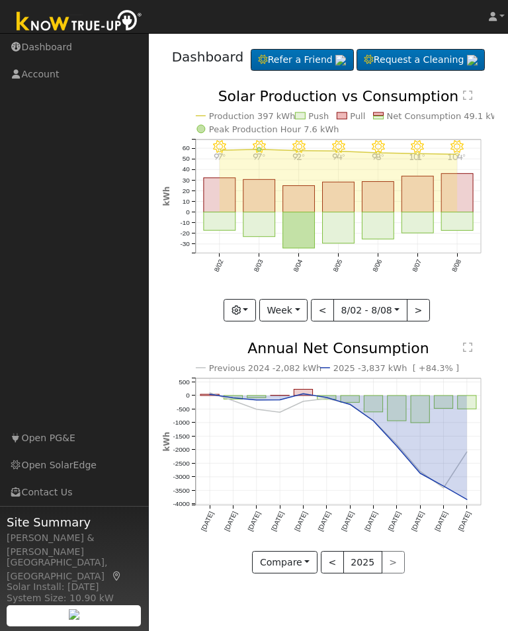
click at [248, 322] on button "button" at bounding box center [240, 310] width 32 height 22
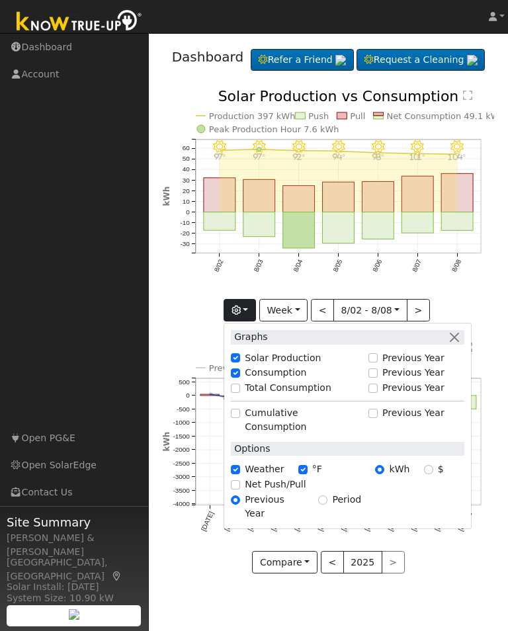
click at [266, 395] on label "Total Consumption" at bounding box center [288, 388] width 87 height 14
click at [240, 393] on input "Total Consumption" at bounding box center [235, 388] width 9 height 9
checkbox input "true"
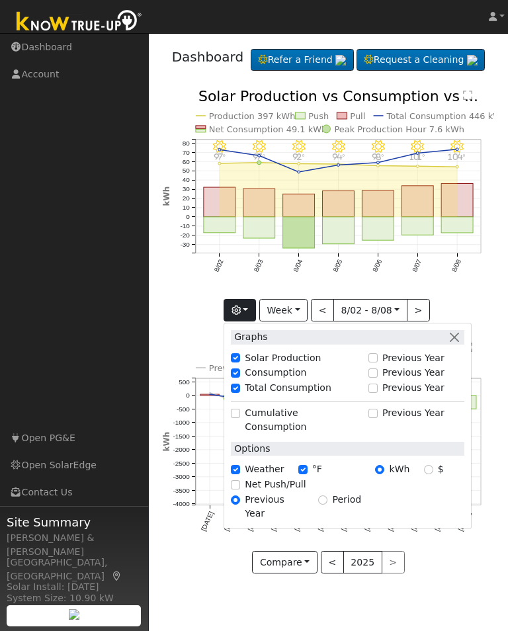
click at [245, 322] on button "button" at bounding box center [240, 310] width 32 height 22
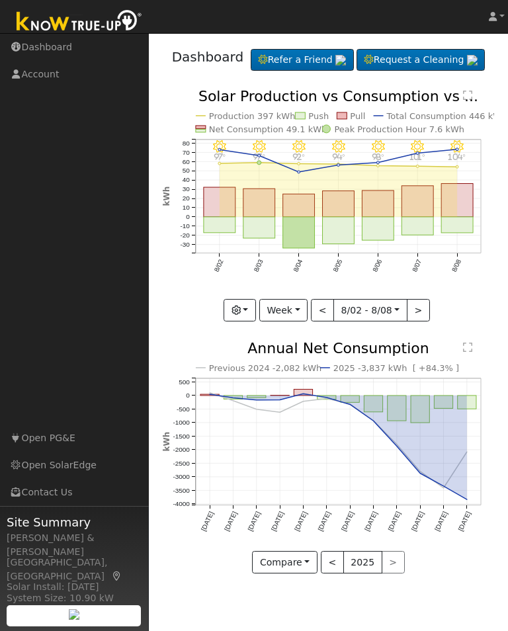
click at [313, 574] on button "Compare" at bounding box center [285, 562] width 66 height 22
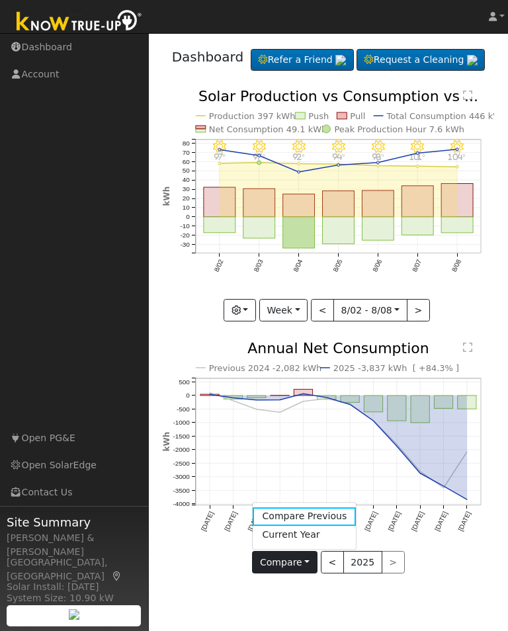
click at [306, 545] on link "Current Year" at bounding box center [304, 535] width 103 height 19
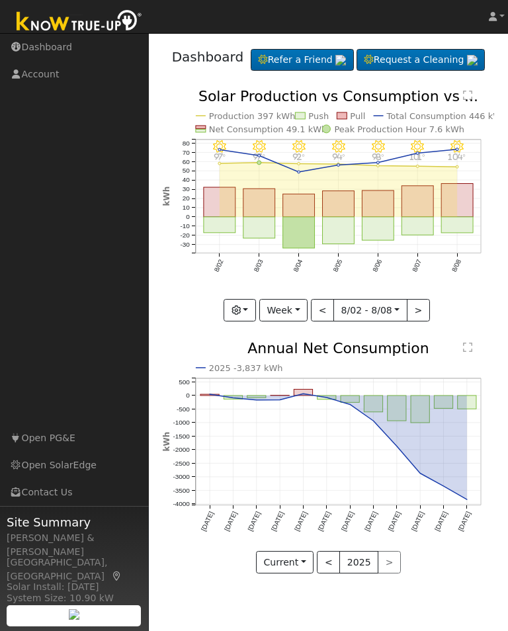
click at [305, 574] on button "Current" at bounding box center [285, 562] width 58 height 22
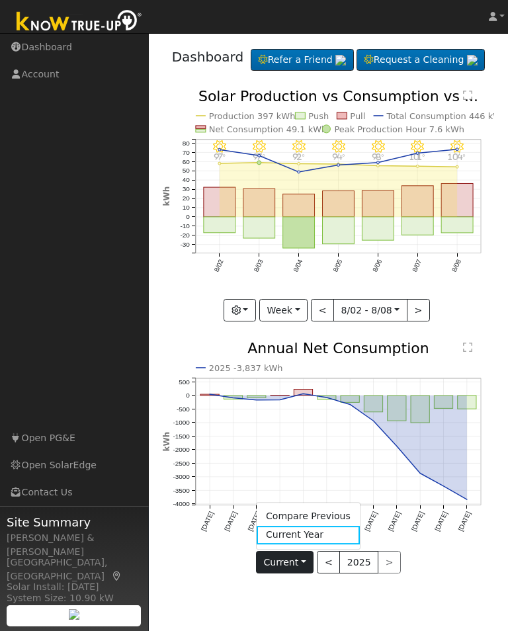
click at [328, 526] on link "Compare Previous" at bounding box center [308, 516] width 103 height 19
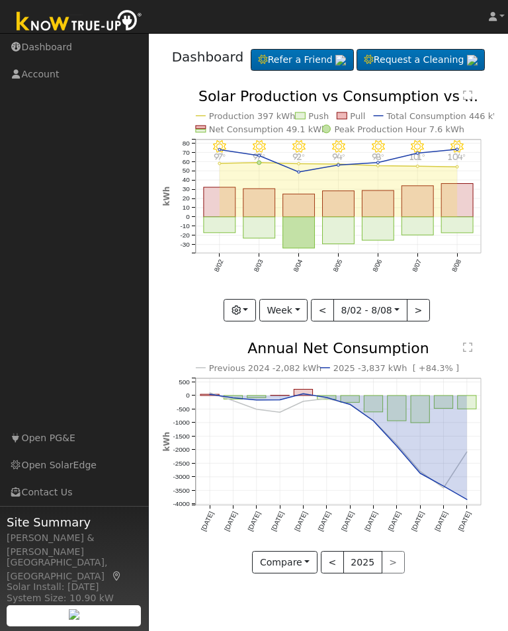
click at [298, 322] on button "Week" at bounding box center [283, 310] width 48 height 22
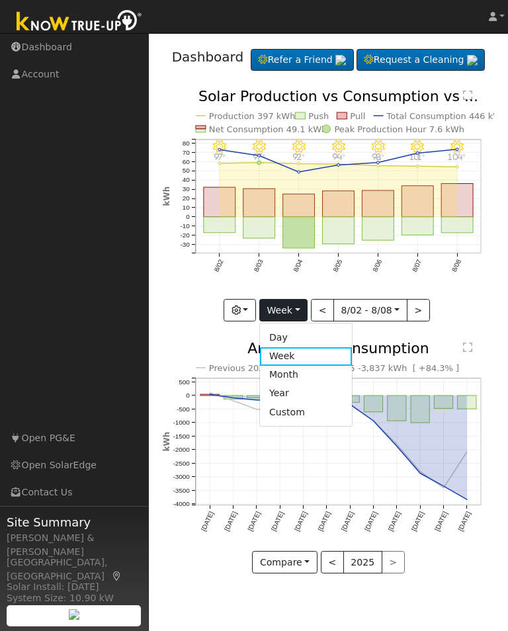
click at [297, 384] on link "Month" at bounding box center [306, 375] width 92 height 19
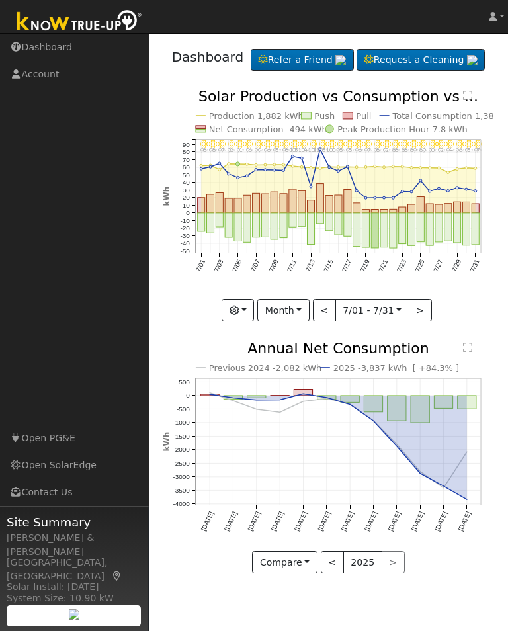
click at [305, 322] on button "Month" at bounding box center [283, 310] width 52 height 22
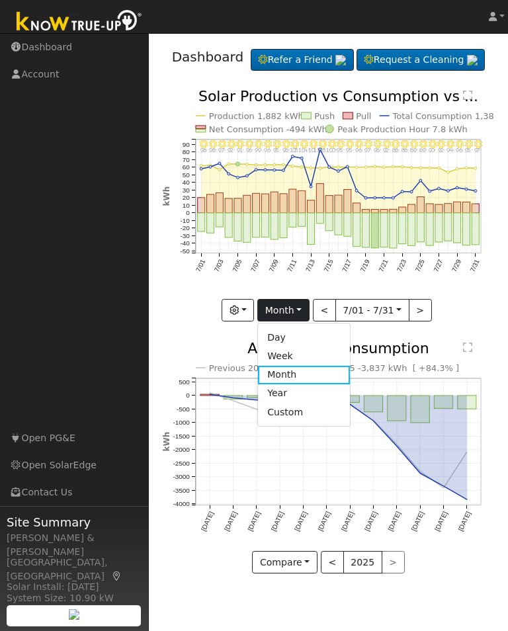
click at [293, 403] on link "Year" at bounding box center [304, 393] width 92 height 19
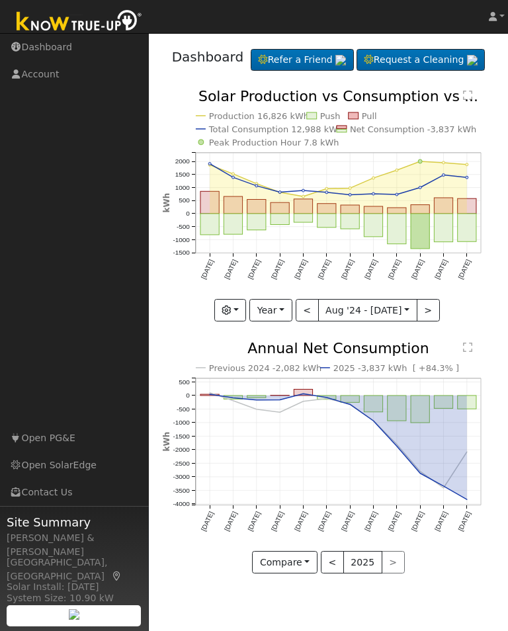
click at [287, 322] on button "Year" at bounding box center [270, 310] width 42 height 22
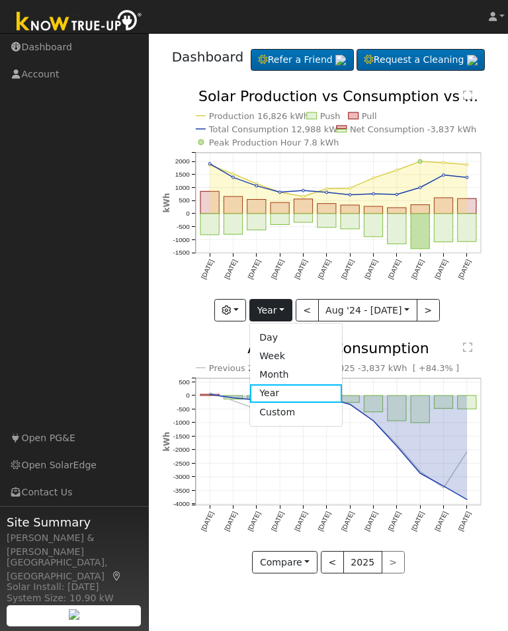
click at [285, 366] on link "Week" at bounding box center [296, 356] width 92 height 19
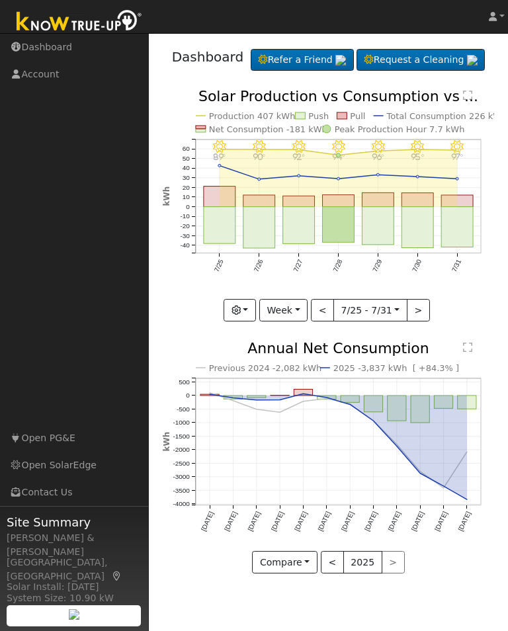
click at [417, 322] on button ">" at bounding box center [418, 310] width 23 height 22
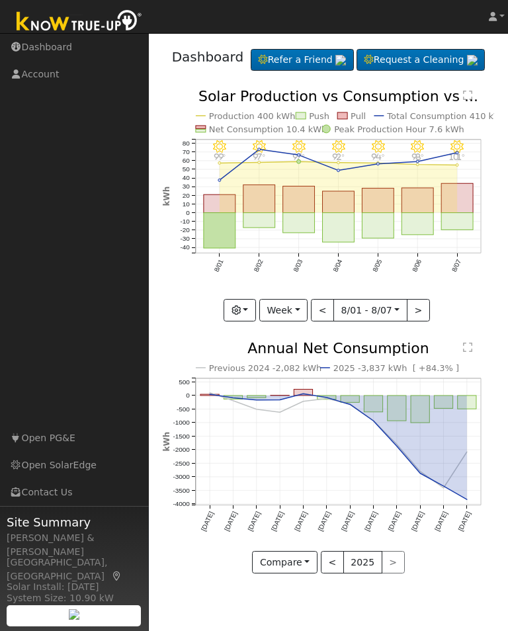
click at [417, 322] on button ">" at bounding box center [418, 310] width 23 height 22
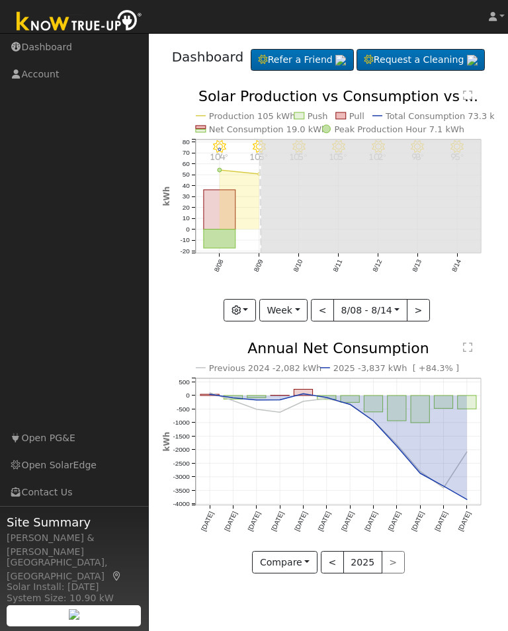
click at [326, 322] on button "<" at bounding box center [322, 310] width 23 height 22
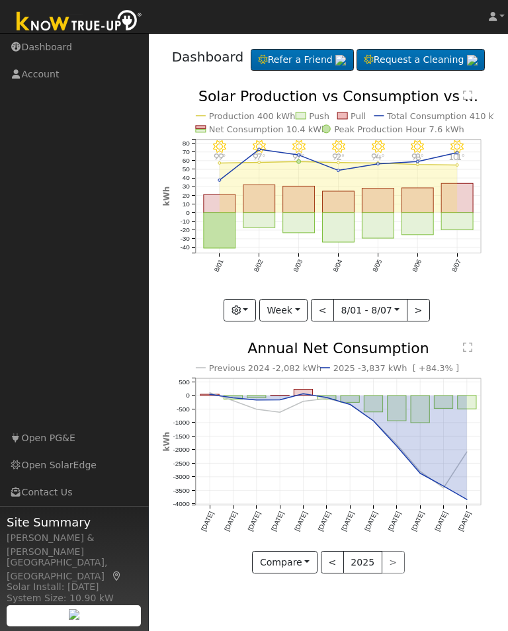
click at [326, 322] on button "<" at bounding box center [322, 310] width 23 height 22
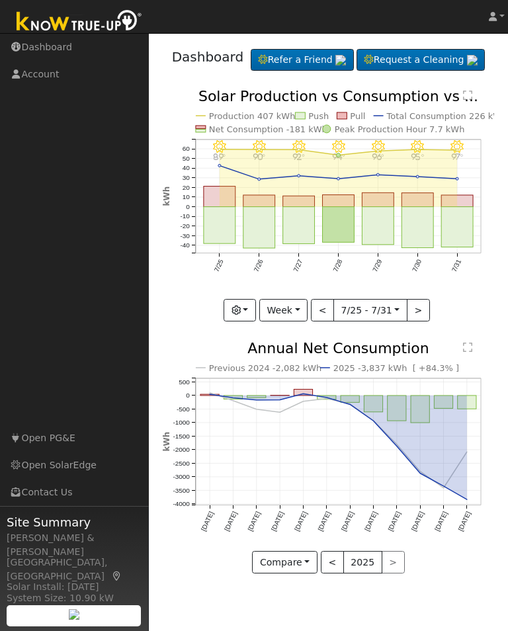
click at [416, 322] on button ">" at bounding box center [418, 310] width 23 height 22
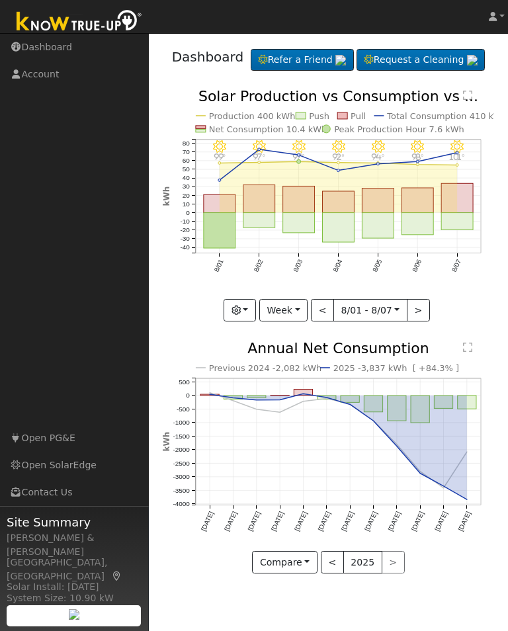
click at [416, 322] on button ">" at bounding box center [418, 310] width 23 height 22
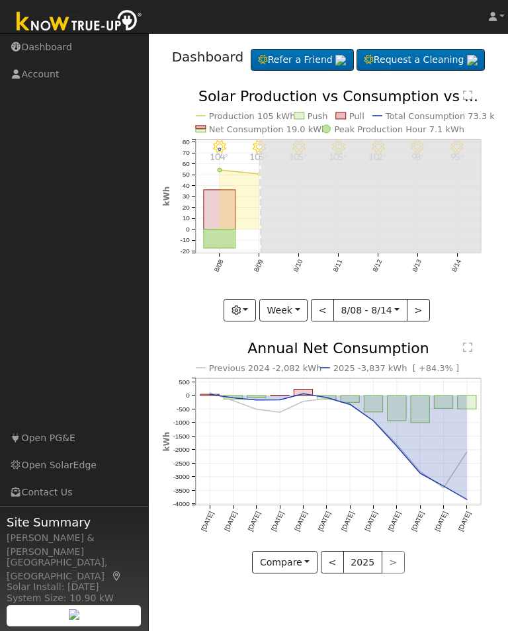
click at [329, 322] on button "<" at bounding box center [322, 310] width 23 height 22
type input "[DATE]"
